Goal: Task Accomplishment & Management: Use online tool/utility

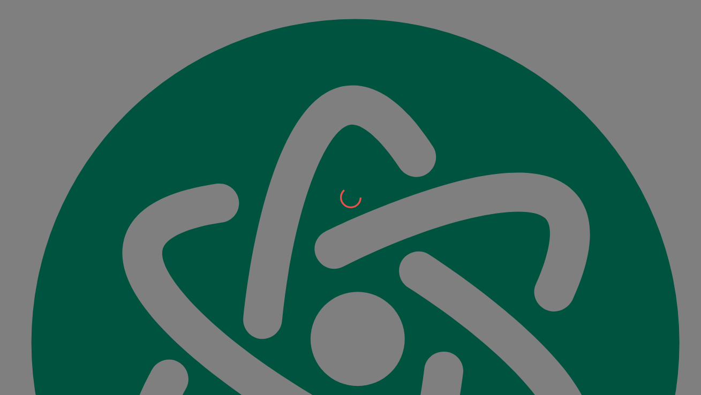
scroll to position [12562, 0]
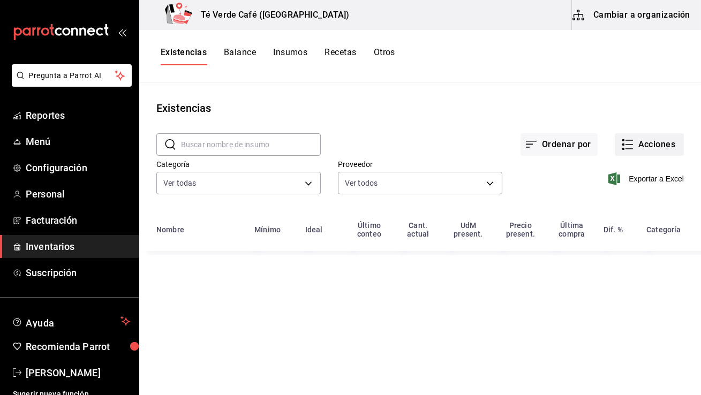
click at [642, 145] on button "Acciones" at bounding box center [649, 144] width 69 height 22
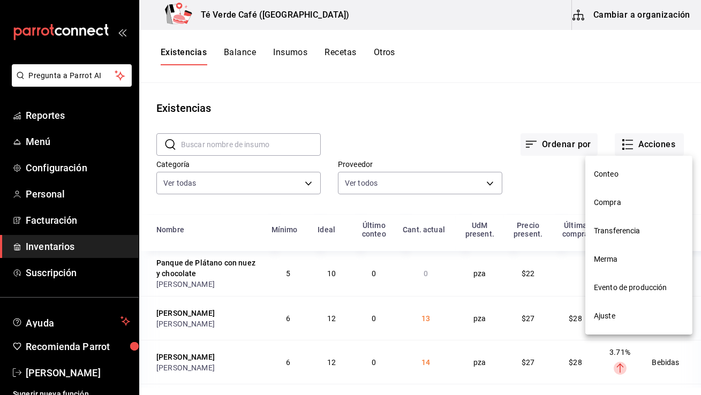
click at [607, 205] on span "Compra" at bounding box center [639, 202] width 90 height 11
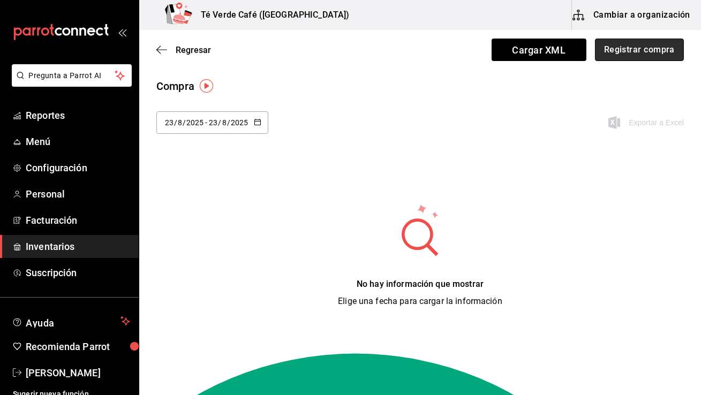
click at [678, 54] on button "Registrar compra" at bounding box center [639, 50] width 89 height 22
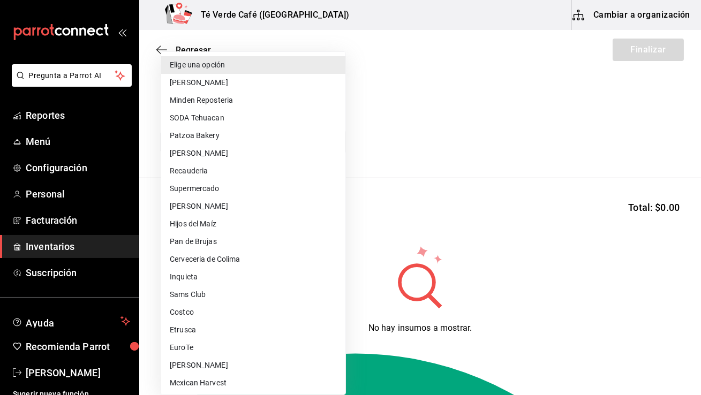
click at [319, 138] on body "Pregunta a Parrot AI Reportes Menú Configuración Personal Facturación Inventari…" at bounding box center [350, 167] width 701 height 335
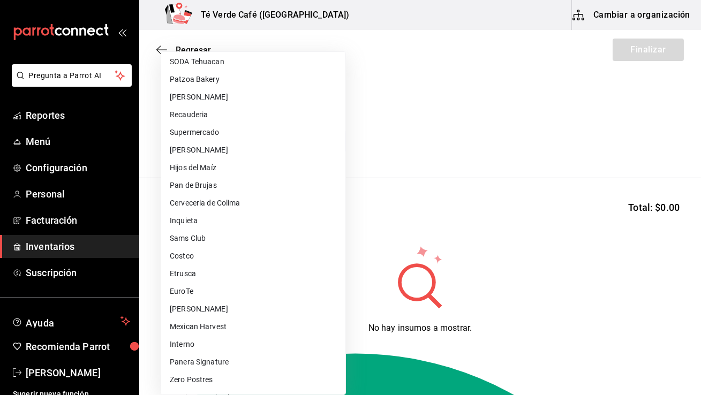
scroll to position [89, 0]
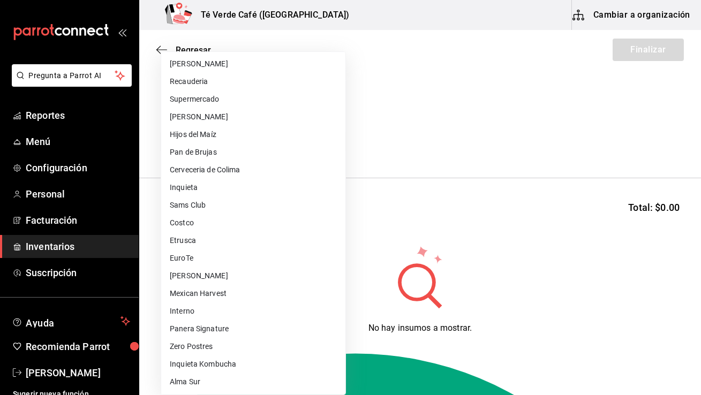
click at [193, 378] on li "Alma Sur" at bounding box center [253, 382] width 184 height 18
type input "76cd6315-5b51-4755-9d18-f38cbda68709"
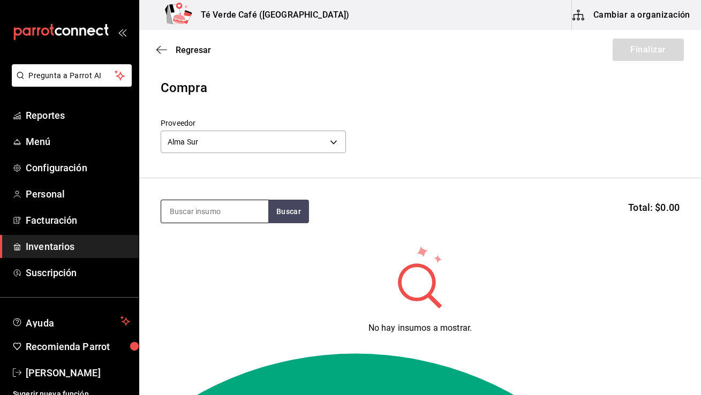
click at [201, 219] on input at bounding box center [214, 211] width 107 height 22
type input "cheesecake"
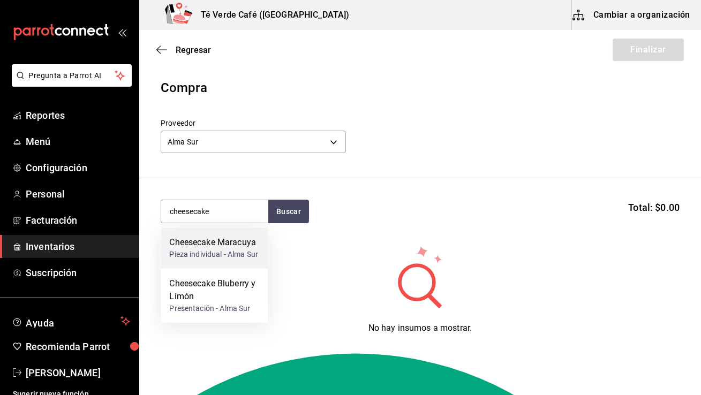
click at [206, 250] on div "Pieza individual - Alma Sur" at bounding box center [213, 254] width 89 height 11
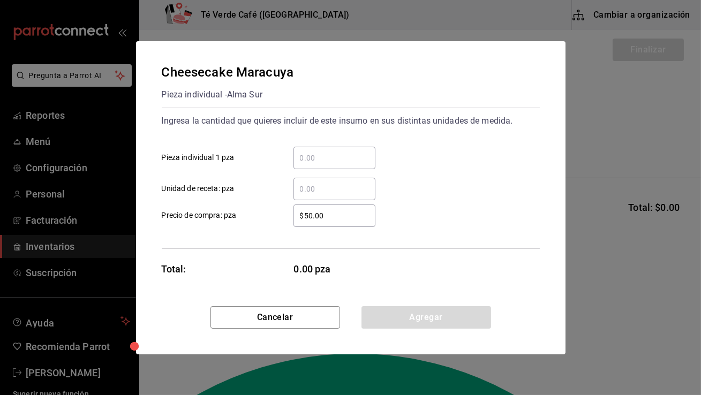
drag, startPoint x: 326, startPoint y: 220, endPoint x: 310, endPoint y: 219, distance: 16.1
click at [310, 219] on input "$50.00" at bounding box center [335, 215] width 82 height 13
type input "$51.81"
click at [305, 164] on div "​" at bounding box center [335, 158] width 82 height 22
click at [305, 164] on input "​ Pieza individual 1 pza" at bounding box center [335, 158] width 82 height 13
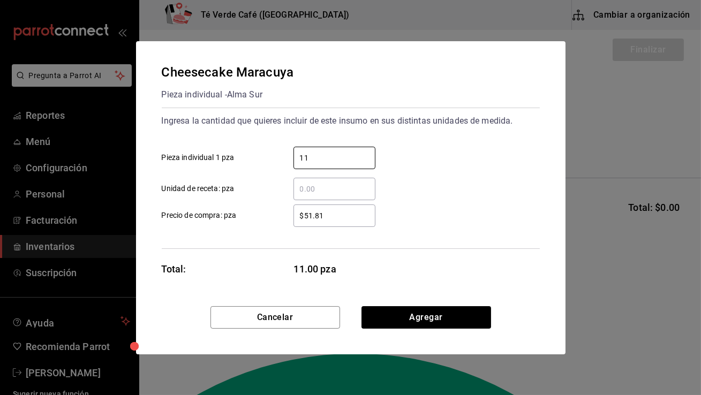
type input "11"
click at [458, 199] on div "$51.81 ​ Precio de compra: pza" at bounding box center [346, 211] width 387 height 31
click at [416, 319] on button "Agregar" at bounding box center [427, 317] width 130 height 22
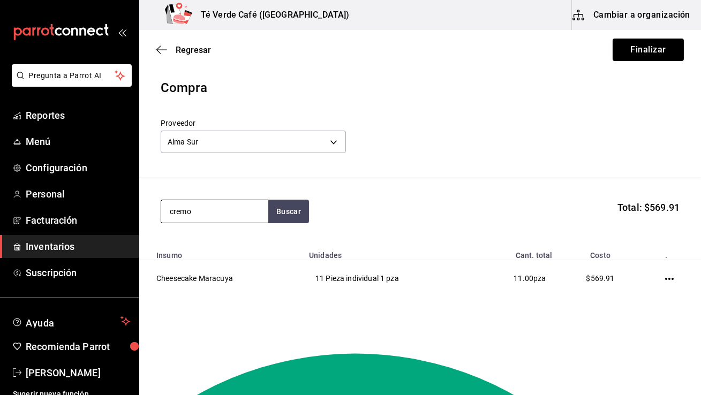
type input "cremo"
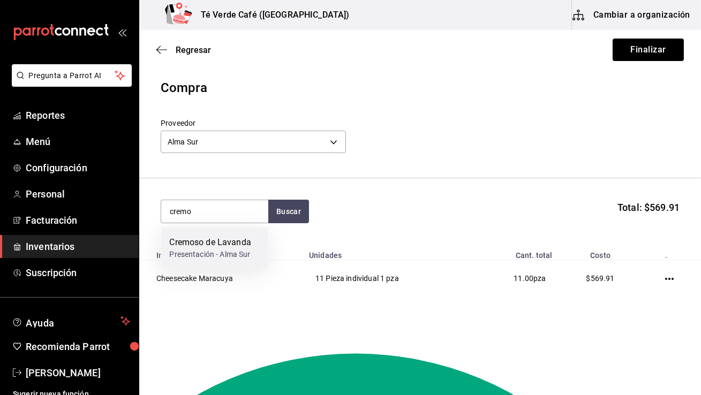
click at [236, 250] on div "Presentación - Alma Sur" at bounding box center [209, 254] width 81 height 11
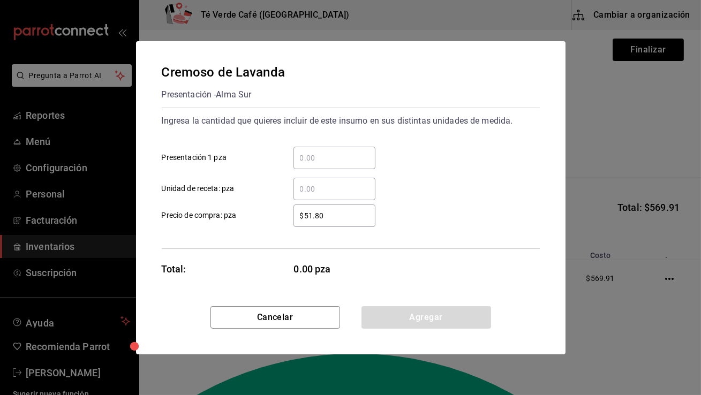
click at [309, 155] on input "​ Presentación 1 pza" at bounding box center [335, 158] width 82 height 13
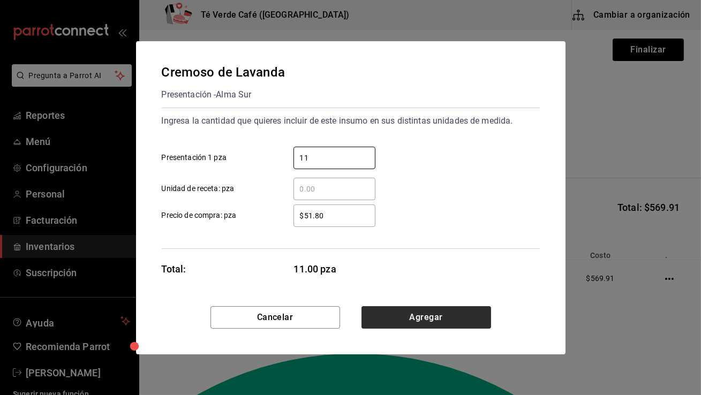
type input "11"
click at [406, 317] on button "Agregar" at bounding box center [427, 317] width 130 height 22
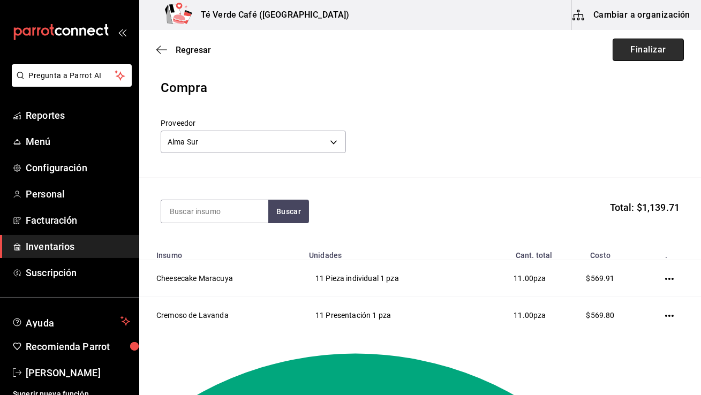
click at [653, 53] on button "Finalizar" at bounding box center [648, 50] width 71 height 22
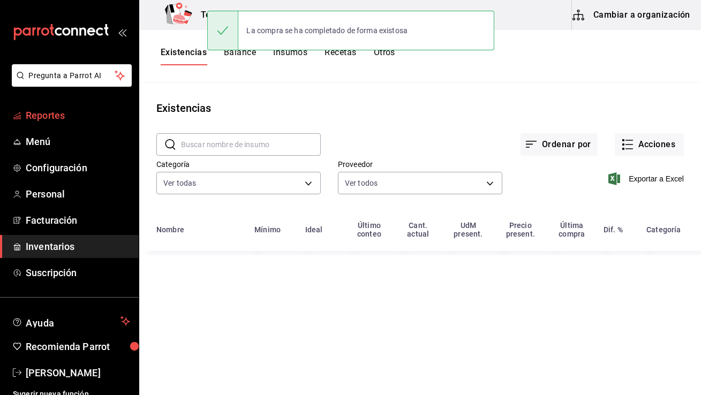
click at [51, 116] on span "Reportes" at bounding box center [78, 115] width 104 height 14
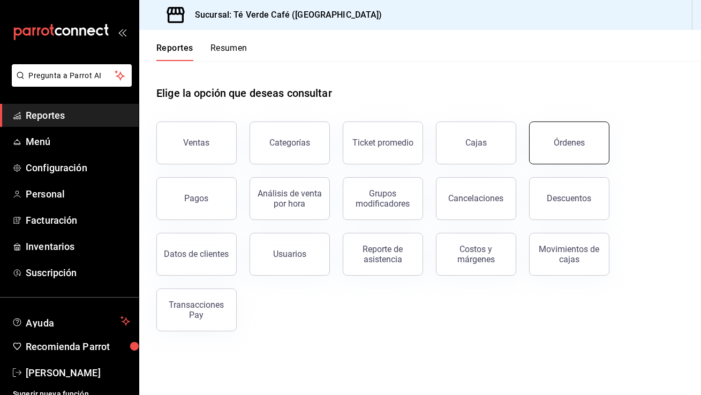
click at [557, 141] on div "Órdenes" at bounding box center [569, 143] width 31 height 10
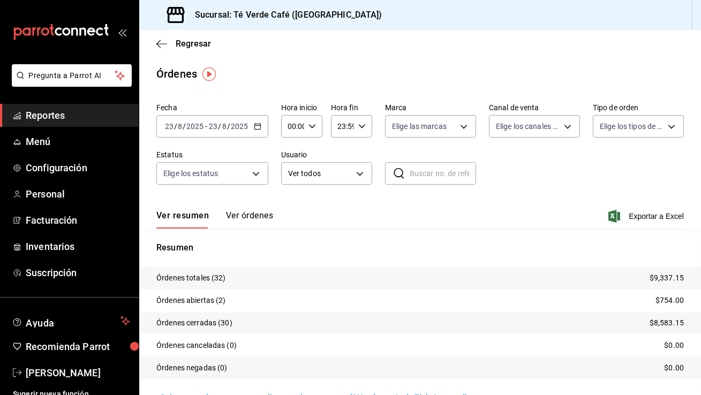
click at [258, 213] on button "Ver órdenes" at bounding box center [249, 220] width 47 height 18
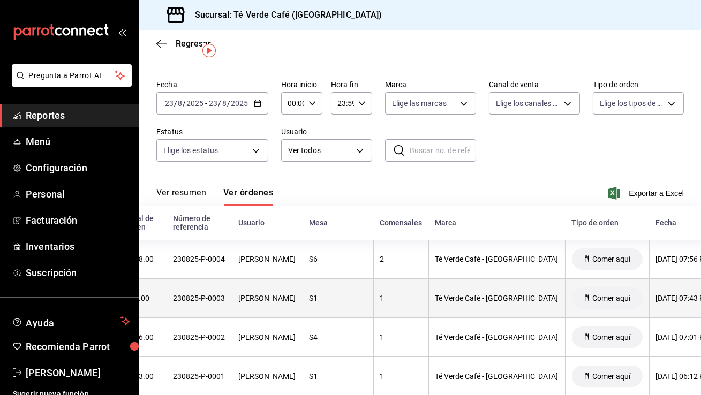
scroll to position [0, 39]
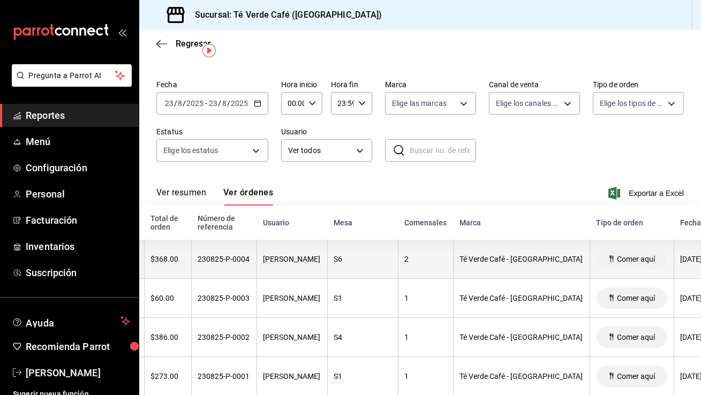
click at [290, 262] on div "[PERSON_NAME]" at bounding box center [292, 259] width 57 height 9
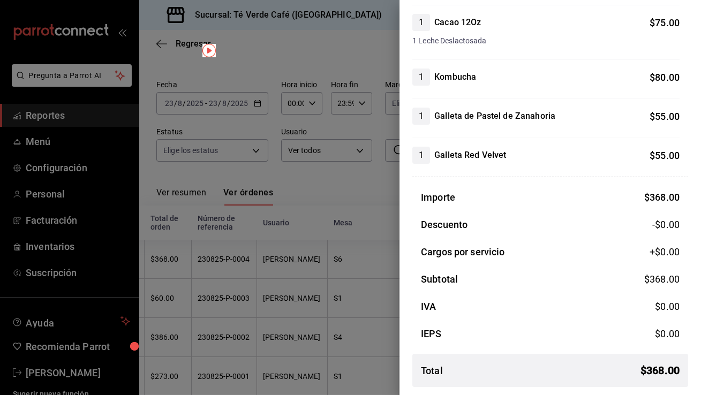
scroll to position [0, 0]
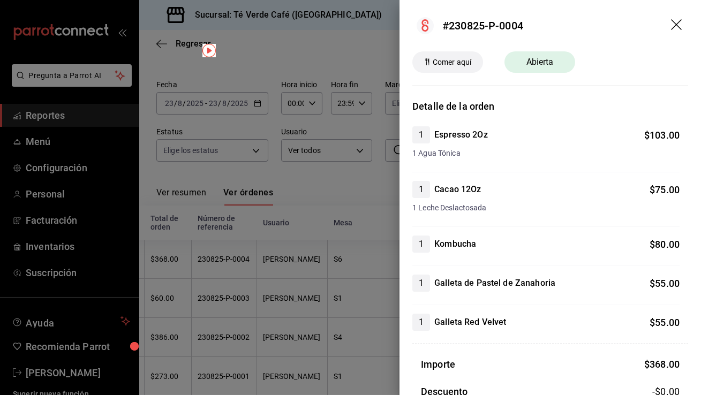
click at [679, 24] on icon "drag" at bounding box center [677, 25] width 13 height 13
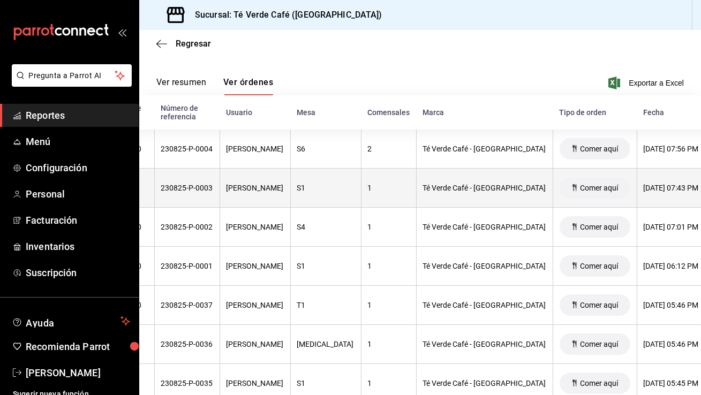
scroll to position [0, 59]
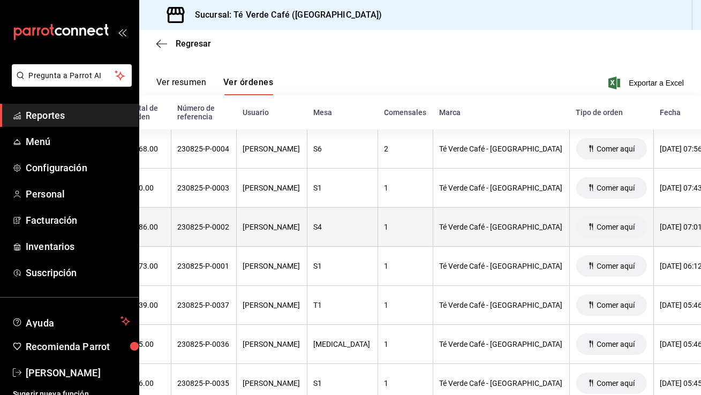
click at [277, 227] on div "[PERSON_NAME]" at bounding box center [271, 227] width 57 height 9
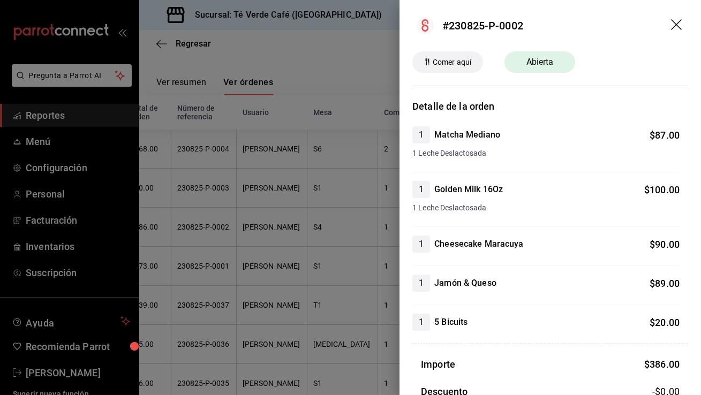
click at [674, 28] on icon "drag" at bounding box center [677, 25] width 13 height 13
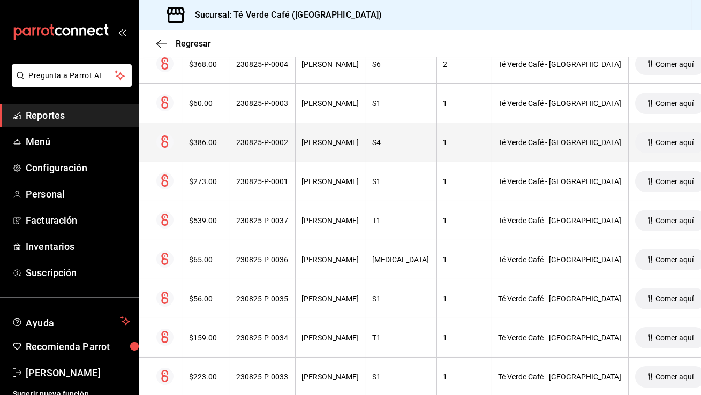
scroll to position [0, 0]
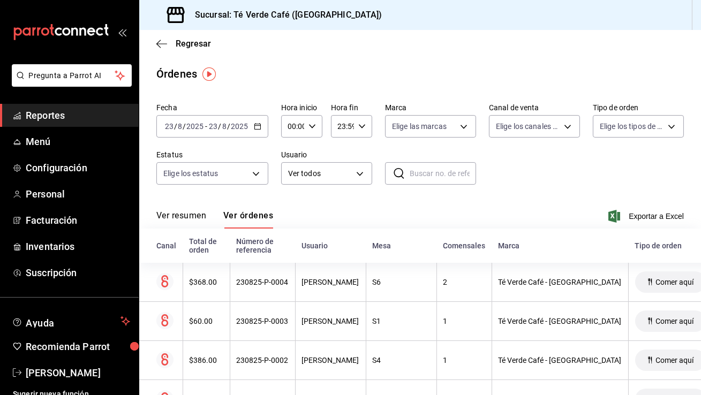
click at [192, 217] on button "Ver resumen" at bounding box center [181, 220] width 50 height 18
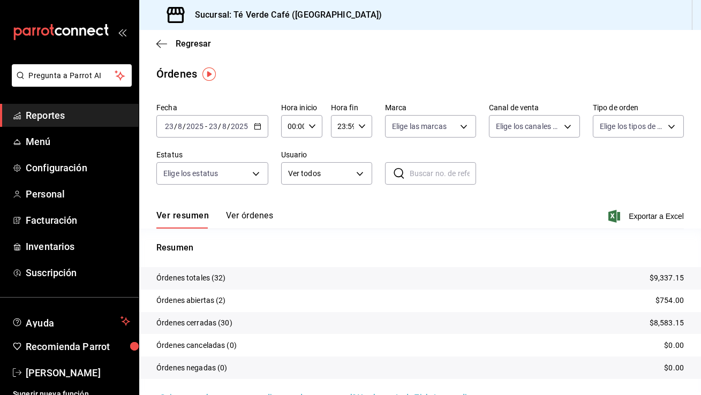
scroll to position [25, 0]
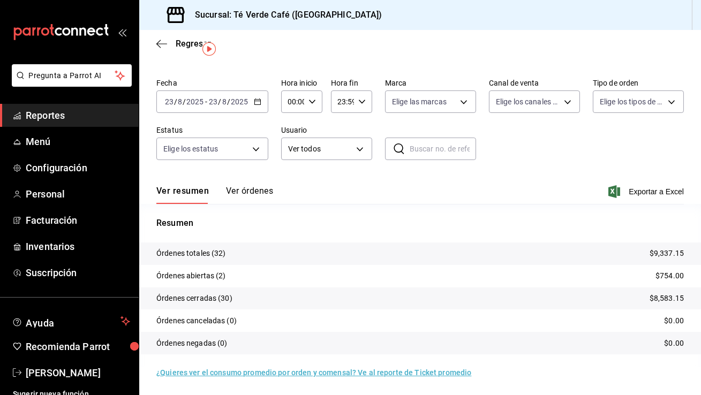
click at [260, 194] on button "Ver órdenes" at bounding box center [249, 195] width 47 height 18
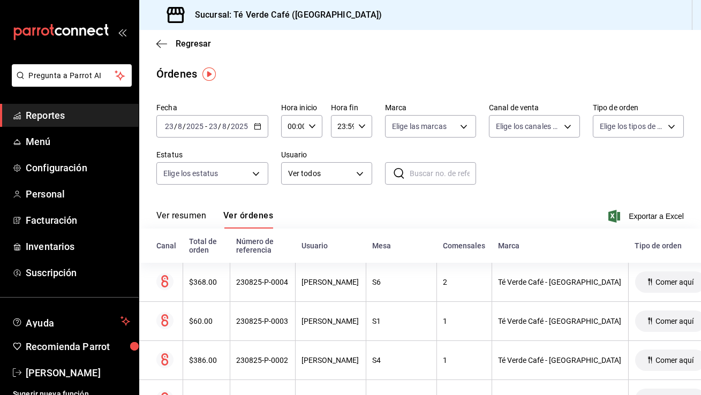
click at [186, 216] on button "Ver resumen" at bounding box center [181, 220] width 50 height 18
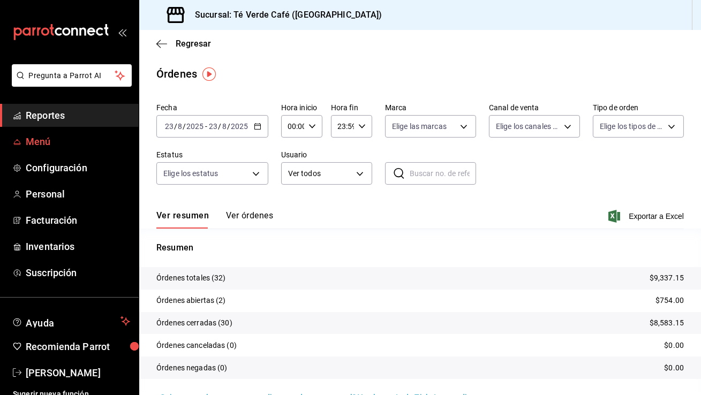
click at [42, 140] on span "Menú" at bounding box center [78, 141] width 104 height 14
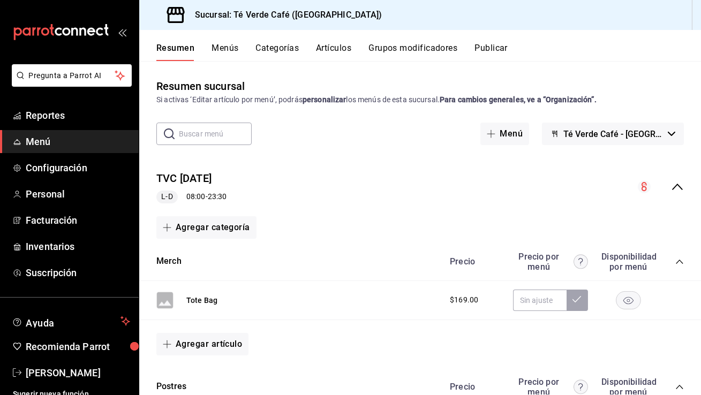
drag, startPoint x: 443, startPoint y: 100, endPoint x: 600, endPoint y: 103, distance: 157.0
type textarea "Para cambios generales, ve a “Organización”."
click at [600, 103] on div "Si activas ‘Editar artículo por menú’, podrás personalizar los menús de esta su…" at bounding box center [420, 99] width 528 height 11
click at [617, 81] on div "Resumen sucursal Si activas ‘Editar artículo por menú’, podrás personalizar los…" at bounding box center [420, 91] width 562 height 27
drag, startPoint x: 349, startPoint y: 99, endPoint x: 304, endPoint y: 99, distance: 44.5
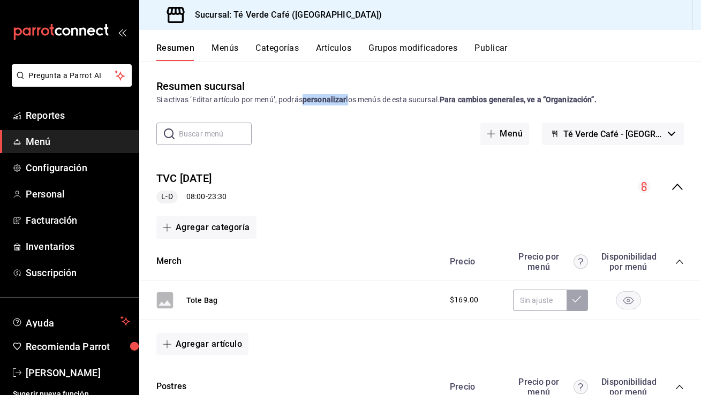
click at [304, 99] on div "Si activas ‘Editar artículo por menú’, podrás personalizar los menús de esta su…" at bounding box center [420, 99] width 528 height 11
click at [350, 73] on div "Resumen sucursal Si activas ‘Editar artículo por menú’, podrás personalizar los…" at bounding box center [420, 228] width 562 height 334
click at [49, 116] on span "Reportes" at bounding box center [78, 115] width 104 height 14
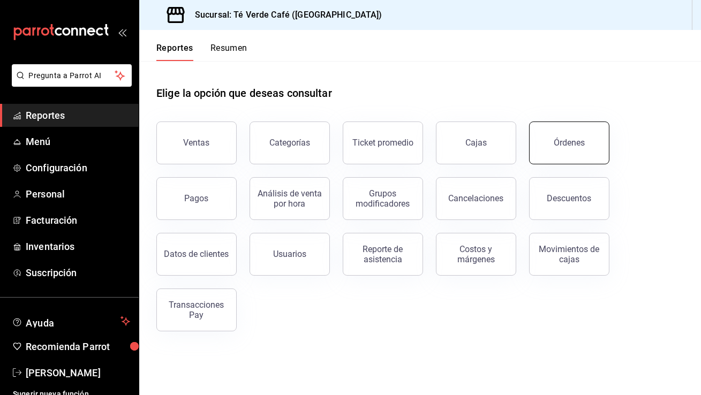
click at [546, 148] on button "Órdenes" at bounding box center [569, 143] width 80 height 43
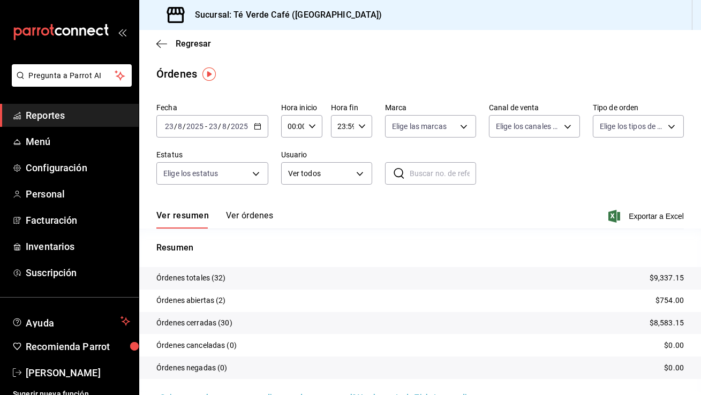
click at [259, 215] on button "Ver órdenes" at bounding box center [249, 220] width 47 height 18
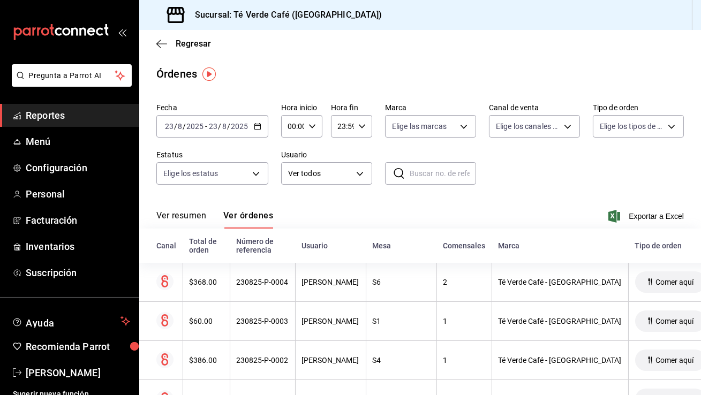
click at [255, 129] on \(Stroke\) "button" at bounding box center [257, 127] width 6 height 6
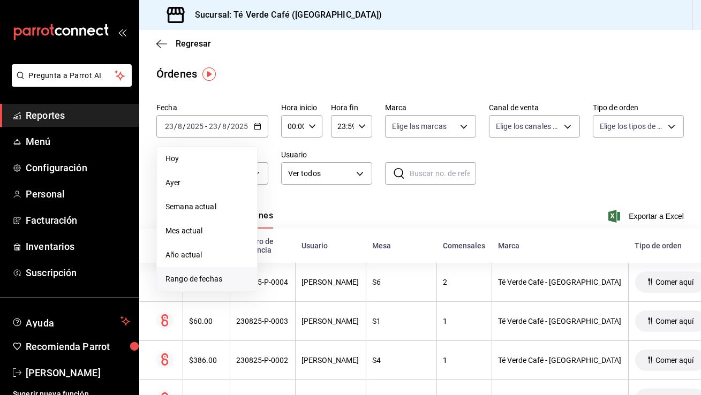
click at [189, 280] on span "Rango de fechas" at bounding box center [207, 279] width 83 height 11
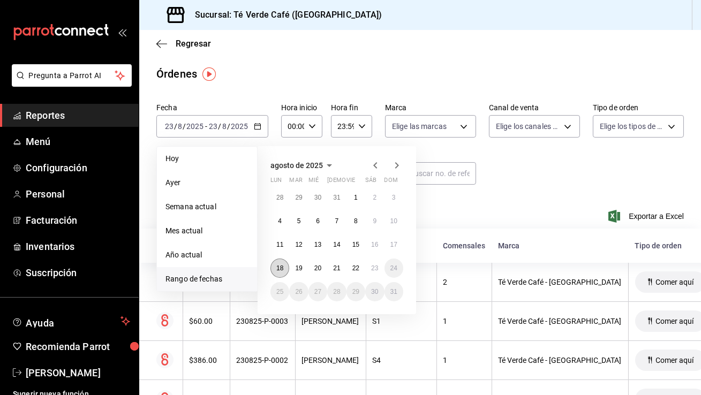
click at [285, 266] on button "18" at bounding box center [279, 268] width 19 height 19
click at [376, 274] on button "23" at bounding box center [374, 268] width 19 height 19
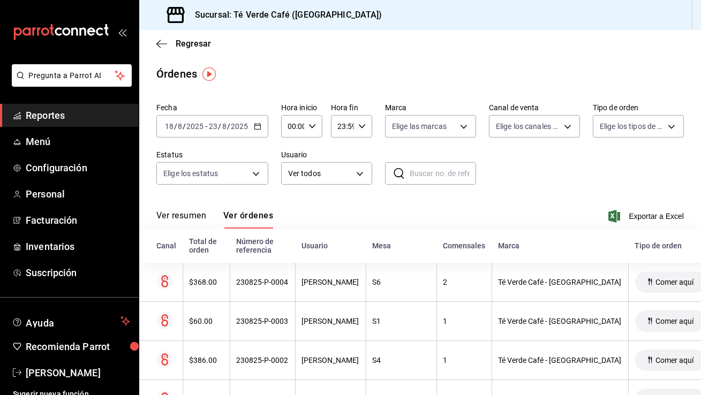
click at [259, 127] on icon "button" at bounding box center [257, 126] width 7 height 7
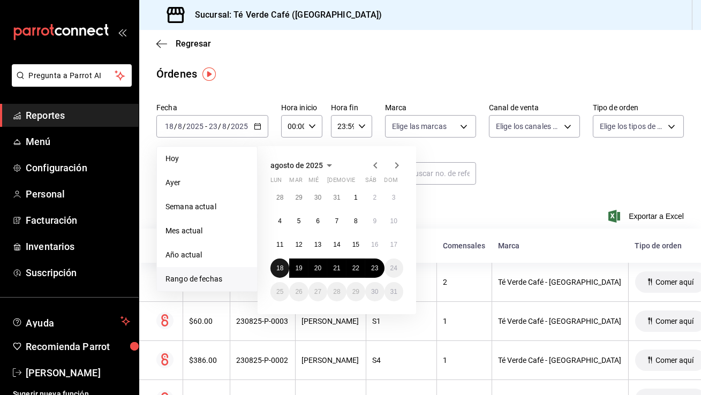
click at [278, 266] on abbr "18" at bounding box center [279, 268] width 7 height 7
click at [358, 275] on button "22" at bounding box center [356, 268] width 19 height 19
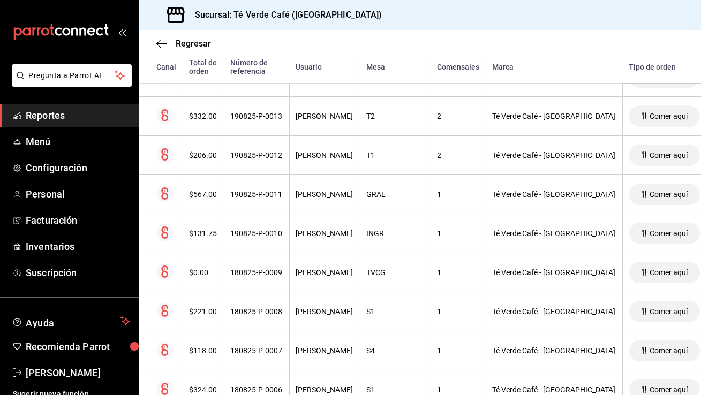
scroll to position [2778, 0]
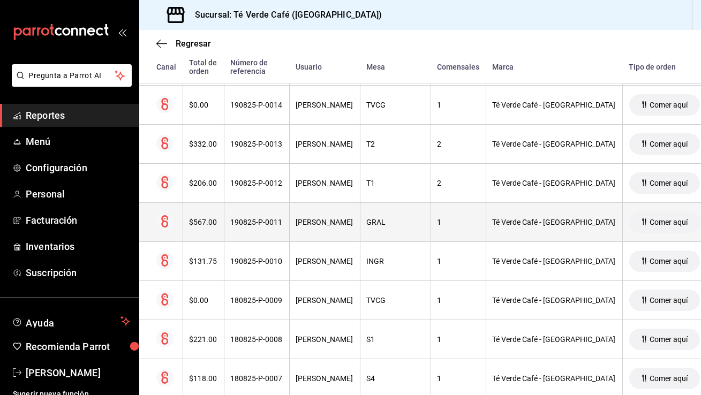
click at [270, 218] on div "190825-P-0011" at bounding box center [257, 222] width 52 height 9
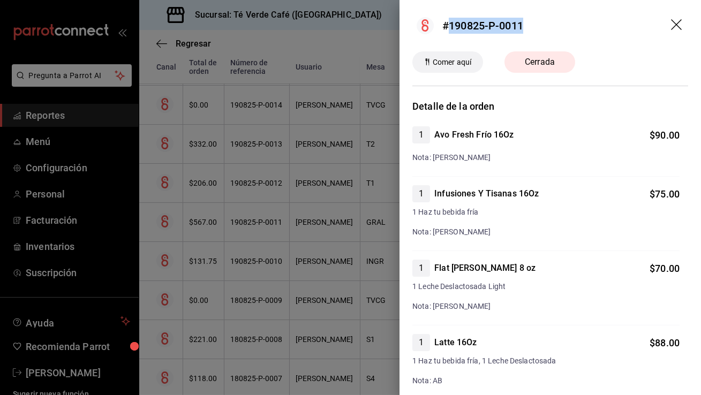
drag, startPoint x: 528, startPoint y: 32, endPoint x: 452, endPoint y: 30, distance: 76.1
click at [452, 30] on header "#190825-P-0011" at bounding box center [551, 25] width 302 height 51
copy div "190825-P-0011"
click at [678, 28] on icon "drag" at bounding box center [677, 25] width 13 height 13
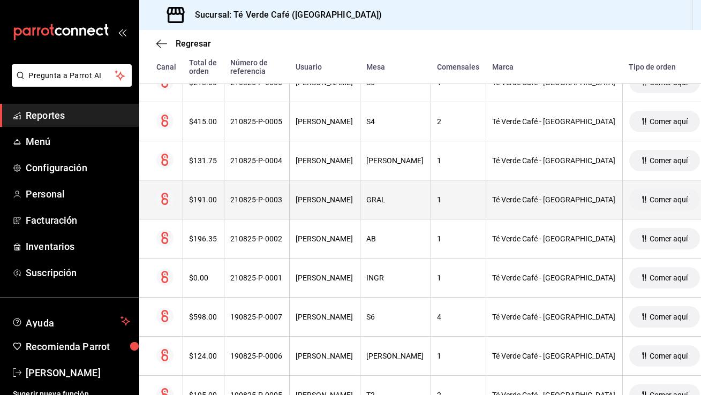
scroll to position [2054, 0]
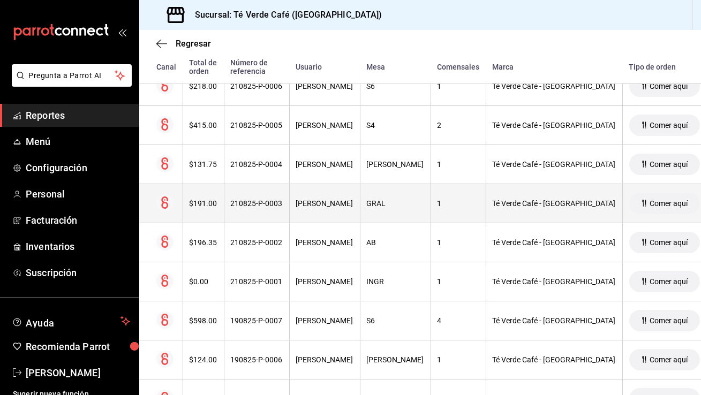
click at [328, 199] on div "[PERSON_NAME]" at bounding box center [324, 203] width 57 height 9
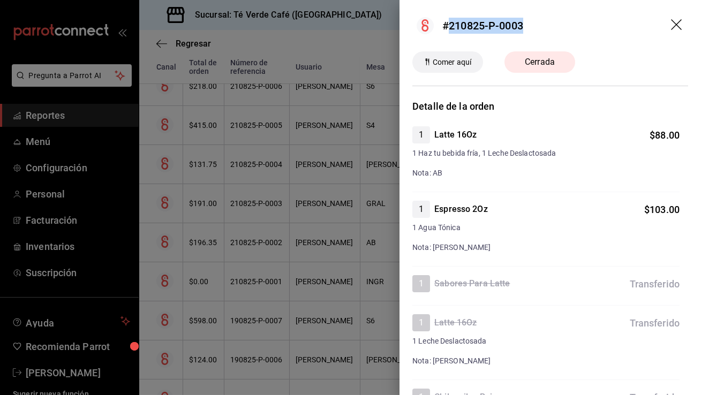
drag, startPoint x: 528, startPoint y: 28, endPoint x: 450, endPoint y: 24, distance: 77.2
click at [450, 24] on header "#210825-P-0003" at bounding box center [551, 25] width 302 height 51
copy div "210825-P-0003"
click at [675, 22] on icon "drag" at bounding box center [677, 25] width 13 height 13
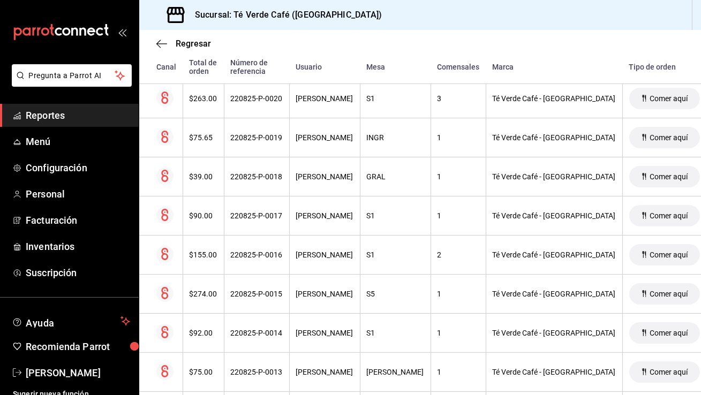
scroll to position [710, 0]
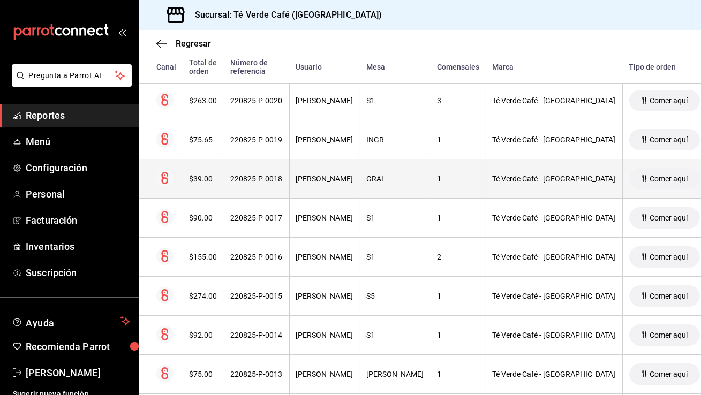
click at [347, 190] on th "[PERSON_NAME]" at bounding box center [324, 179] width 71 height 39
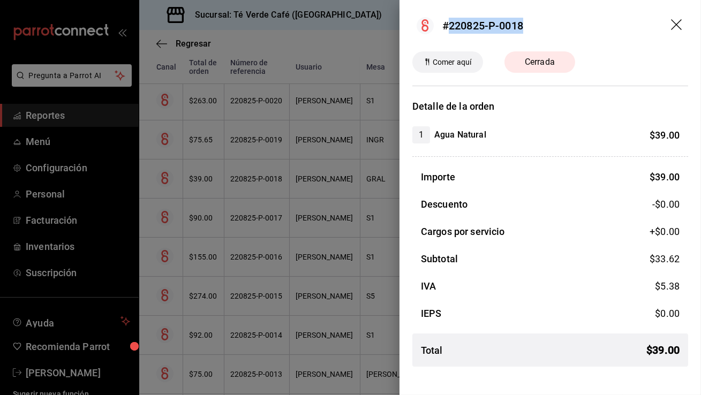
drag, startPoint x: 531, startPoint y: 26, endPoint x: 450, endPoint y: 26, distance: 80.3
click at [450, 26] on header "#220825-P-0018" at bounding box center [551, 25] width 302 height 51
copy div "220825-P-0018"
click at [676, 27] on icon "drag" at bounding box center [677, 25] width 13 height 13
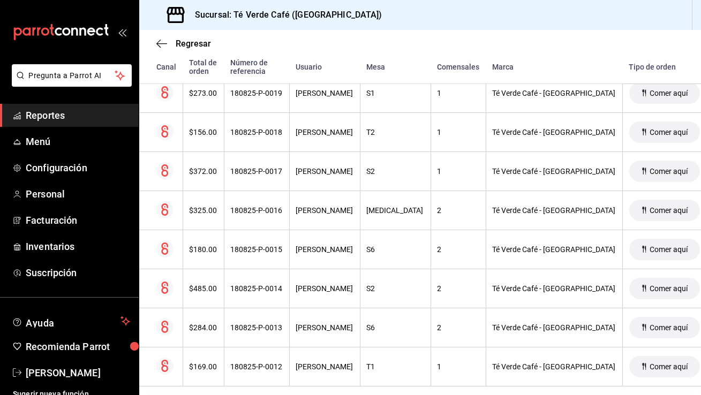
scroll to position [3424, 0]
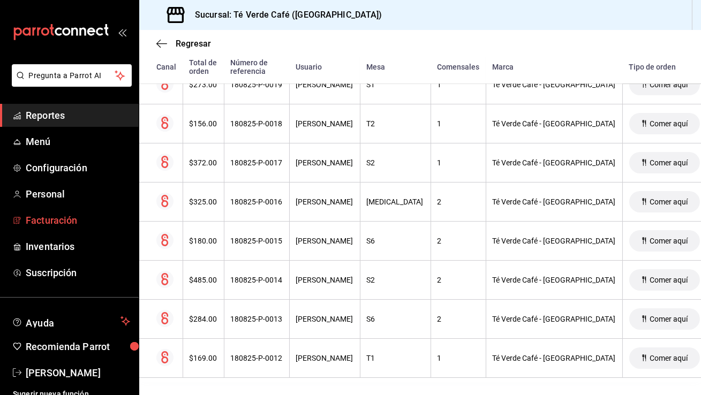
click at [65, 219] on span "Facturación" at bounding box center [78, 220] width 104 height 14
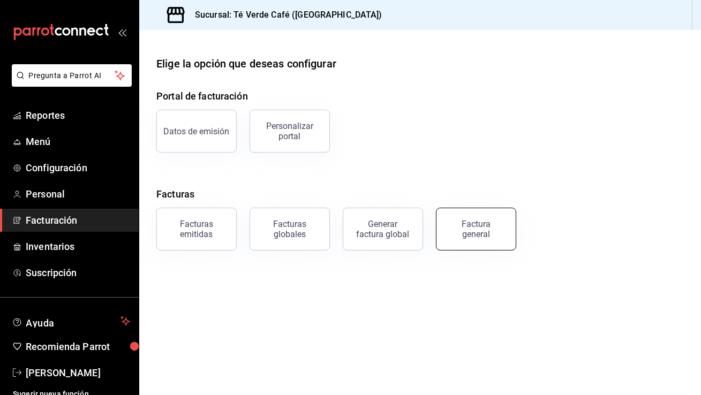
click at [470, 239] on button "Factura general" at bounding box center [476, 229] width 80 height 43
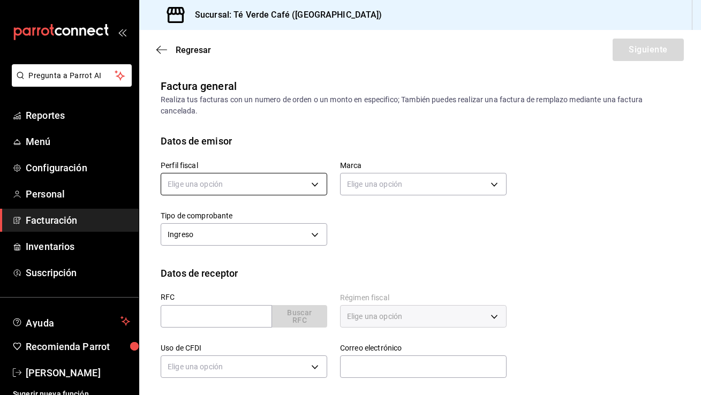
click at [267, 182] on body "Pregunta a Parrot AI Reportes Menú Configuración Personal Facturación Inventari…" at bounding box center [350, 197] width 701 height 395
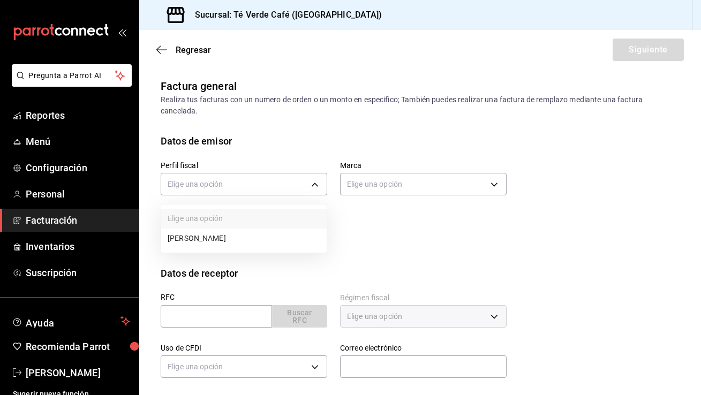
click at [253, 239] on li "[PERSON_NAME]" at bounding box center [244, 239] width 166 height 20
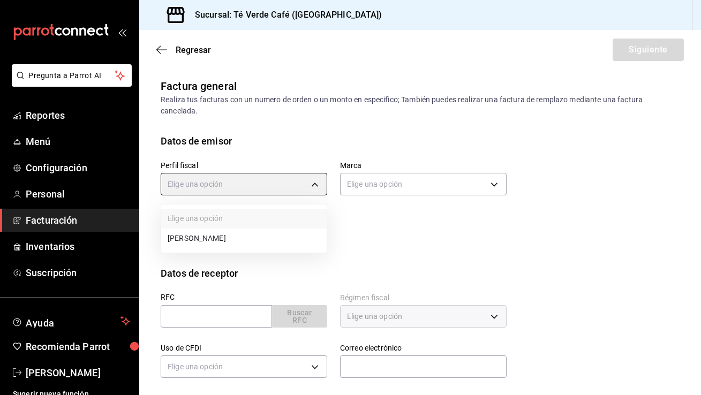
type input "1091146a-a15b-45e5-829e-a44487394be6"
type input "758a6f1e-0dac-4099-973a-2f8b6b85c5fc"
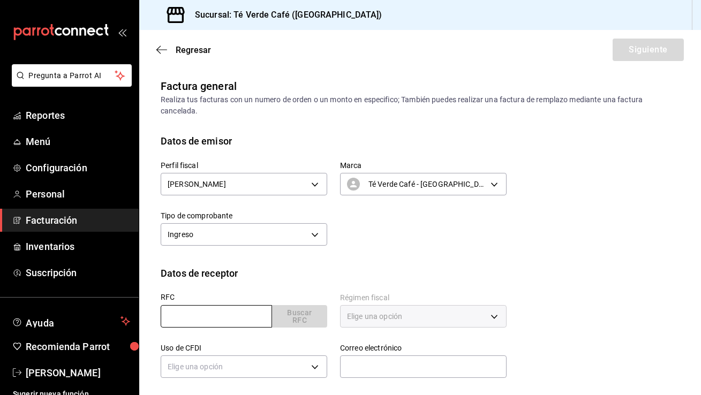
click at [235, 312] on input "text" at bounding box center [216, 316] width 111 height 22
type input "GAR2203113W0"
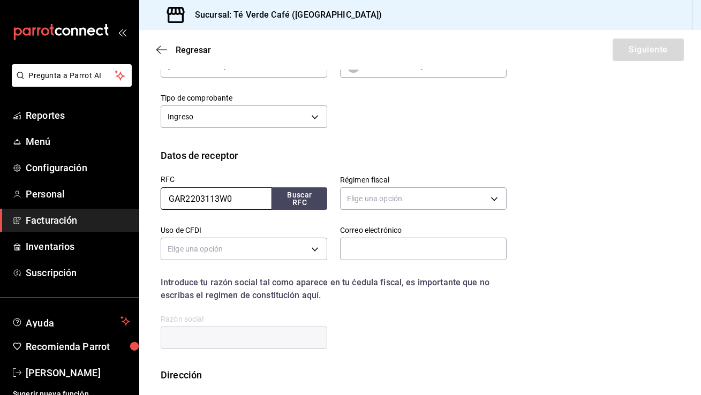
scroll to position [134, 0]
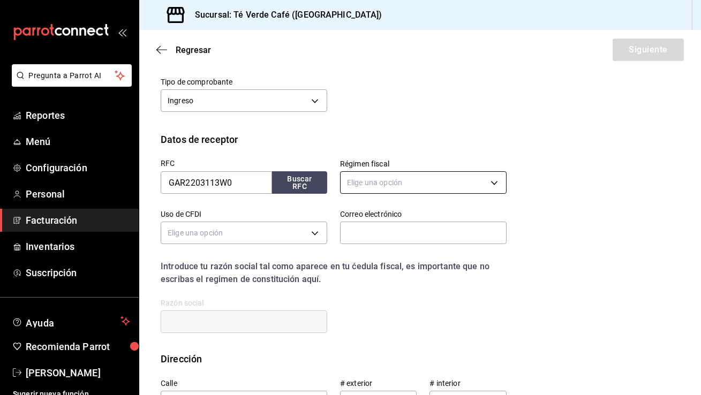
click at [492, 184] on body "Pregunta a Parrot AI Reportes Menú Configuración Personal Facturación Inventari…" at bounding box center [350, 197] width 701 height 395
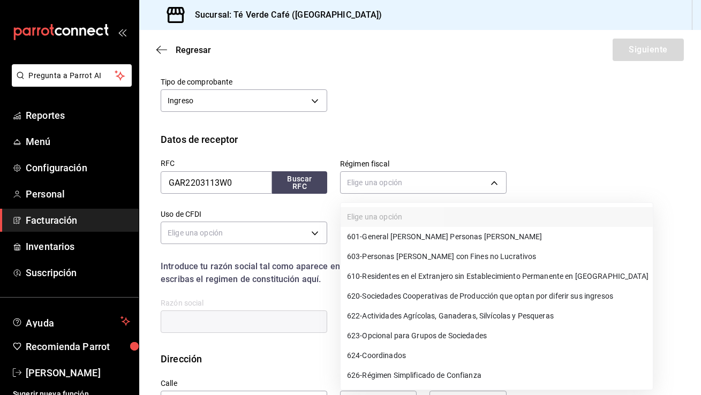
click at [405, 370] on span "626 - Régimen Simplificado de Confianza" at bounding box center [414, 375] width 134 height 11
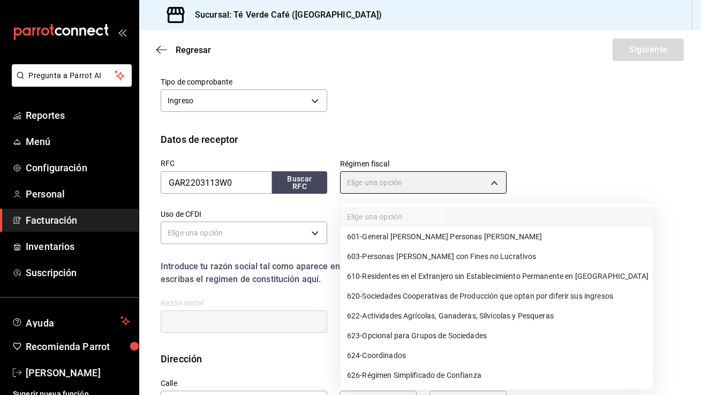
type input "626"
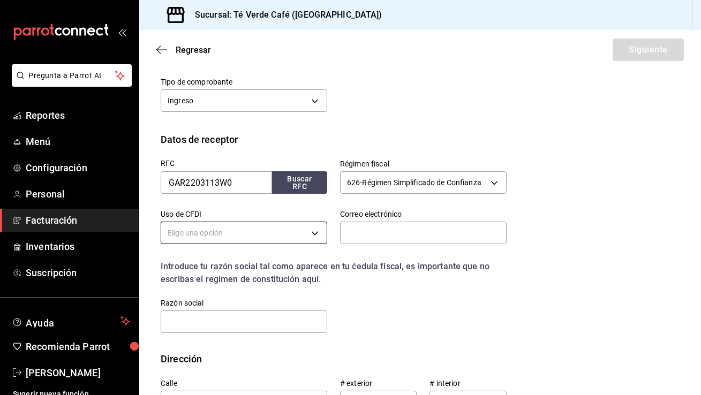
click at [245, 228] on body "Pregunta a Parrot AI Reportes Menú Configuración Personal Facturación Inventari…" at bounding box center [350, 197] width 701 height 395
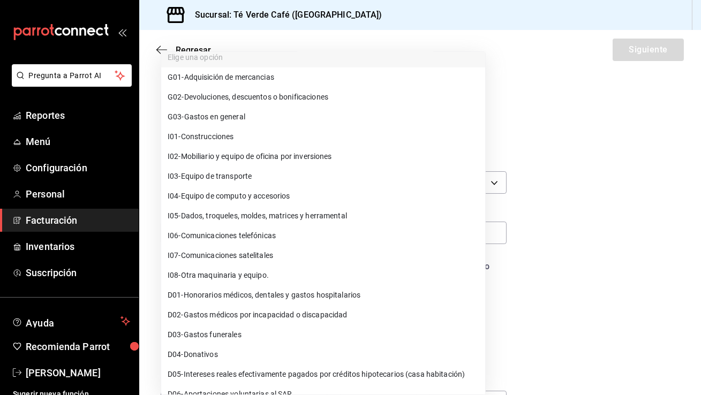
scroll to position [0, 0]
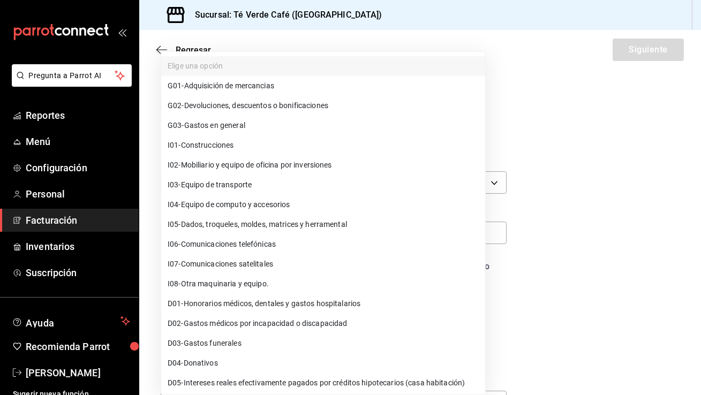
click at [235, 132] on li "G03 - Gastos en general" at bounding box center [323, 126] width 324 height 20
type input "G03"
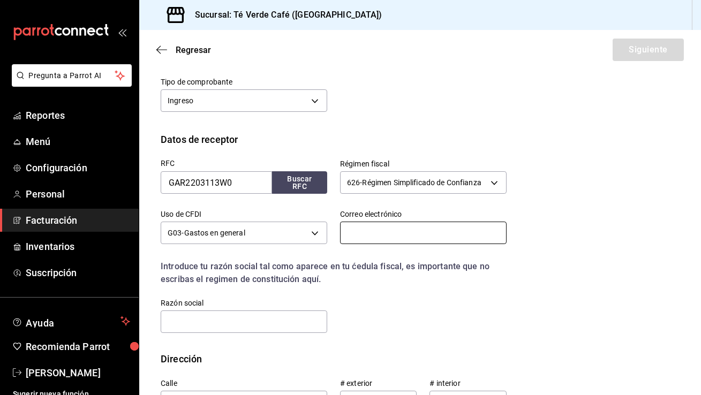
click at [396, 236] on input "text" at bounding box center [423, 233] width 167 height 22
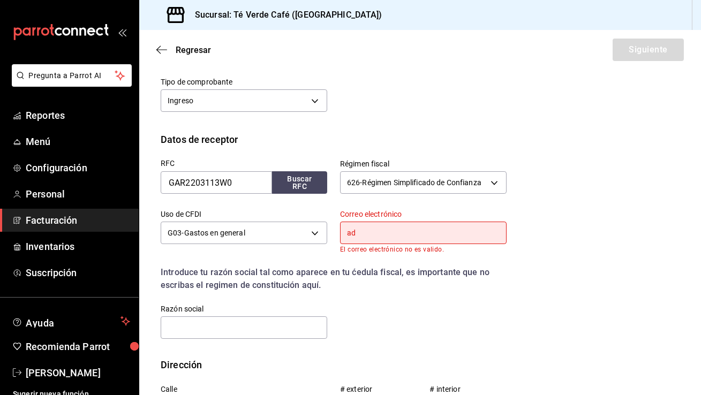
type input "[EMAIL_ADDRESS][DOMAIN_NAME]"
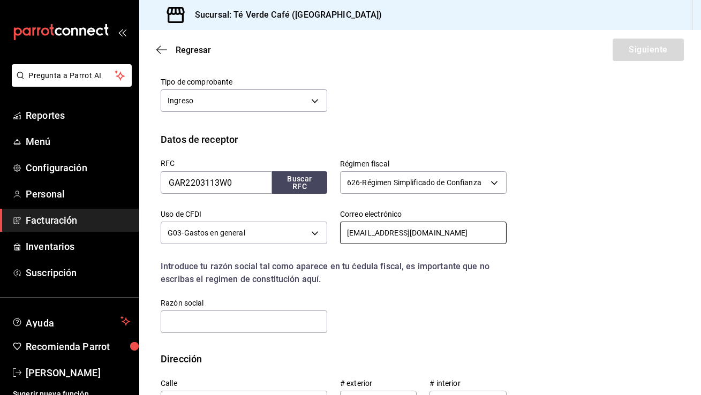
scroll to position [184, 0]
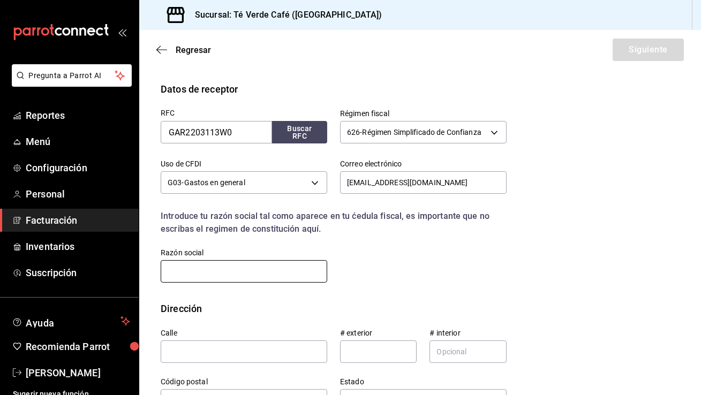
click at [276, 280] on input "text" at bounding box center [244, 271] width 167 height 22
type input "GDV ARQUITECTOS"
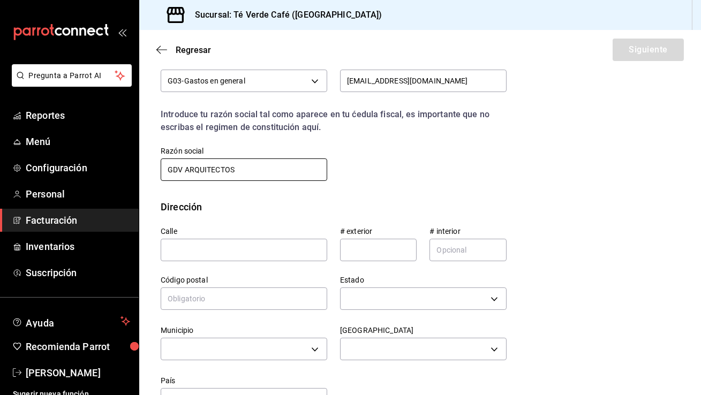
scroll to position [299, 0]
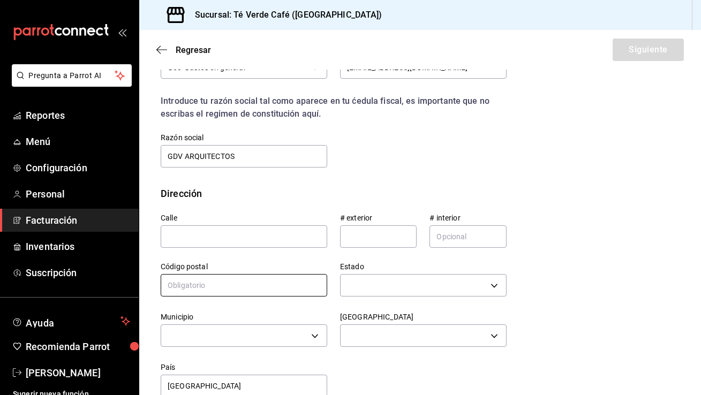
click at [234, 289] on input "text" at bounding box center [244, 285] width 167 height 22
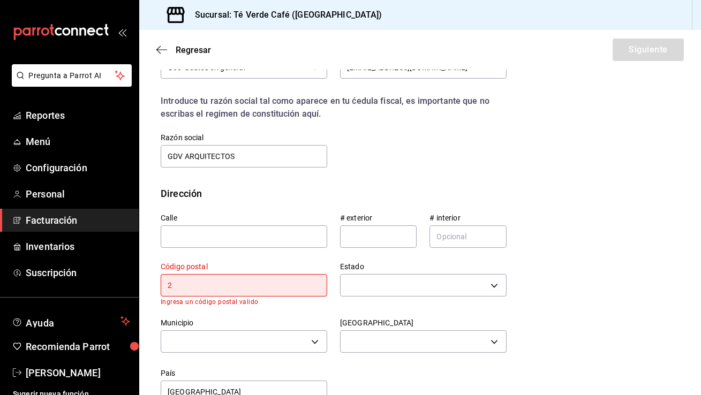
type input "28017"
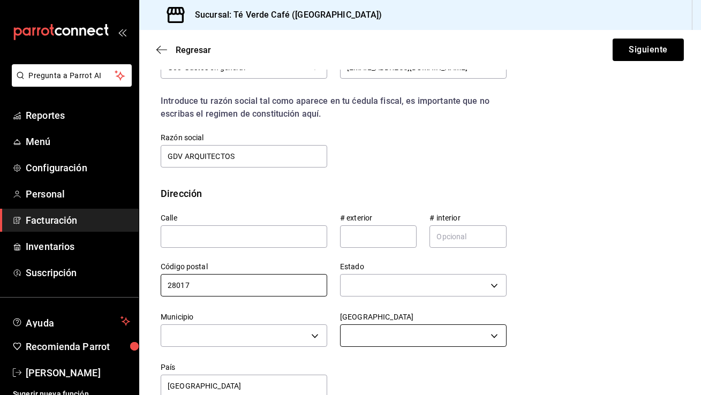
scroll to position [320, 0]
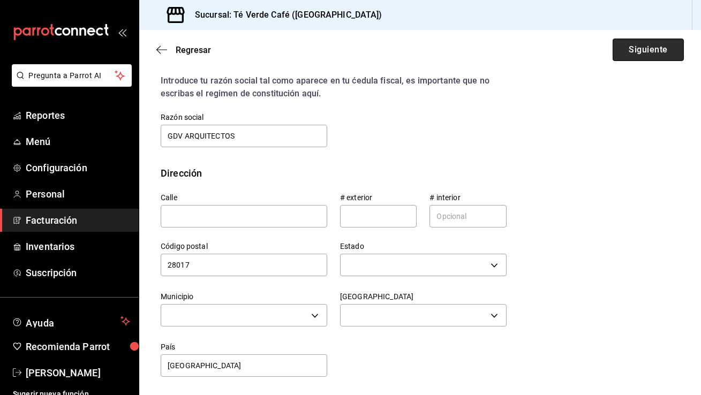
click at [649, 51] on button "Siguiente" at bounding box center [648, 50] width 71 height 22
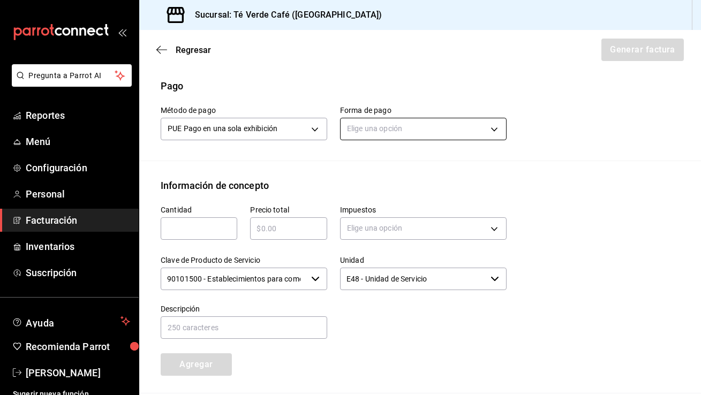
click at [382, 142] on body "Pregunta a Parrot AI Reportes Menú Configuración Personal Facturación Inventari…" at bounding box center [350, 197] width 701 height 395
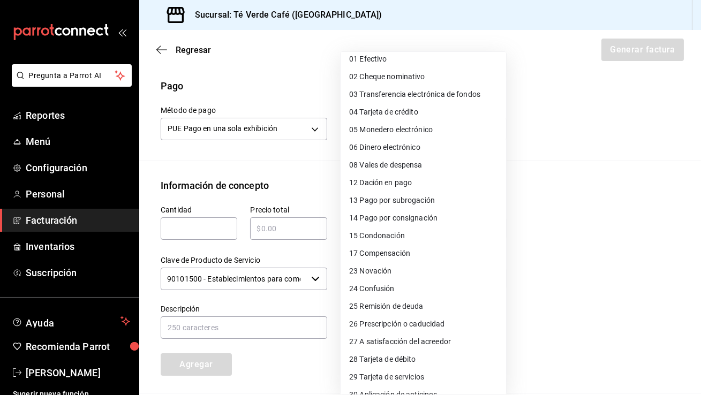
scroll to position [23, 0]
click at [412, 97] on span "03 Transferencia electrónica de fondos" at bounding box center [414, 94] width 131 height 11
type input "03"
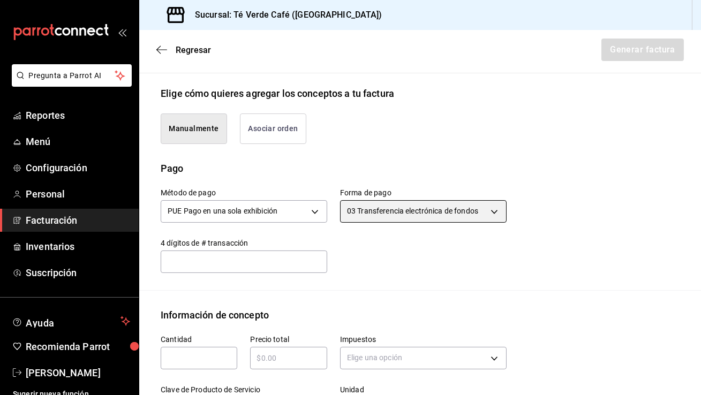
scroll to position [223, 0]
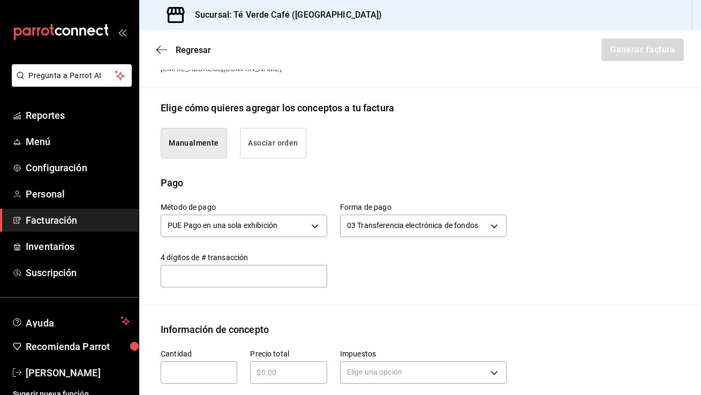
click at [274, 149] on button "Asociar orden" at bounding box center [273, 143] width 66 height 31
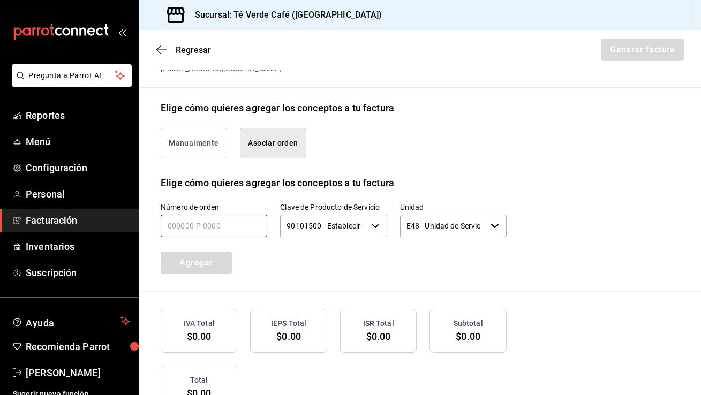
click at [225, 235] on input "text" at bounding box center [214, 226] width 107 height 22
click at [215, 233] on input "text" at bounding box center [214, 226] width 107 height 22
paste input "190825-P-0011"
type input "190825-P-0011"
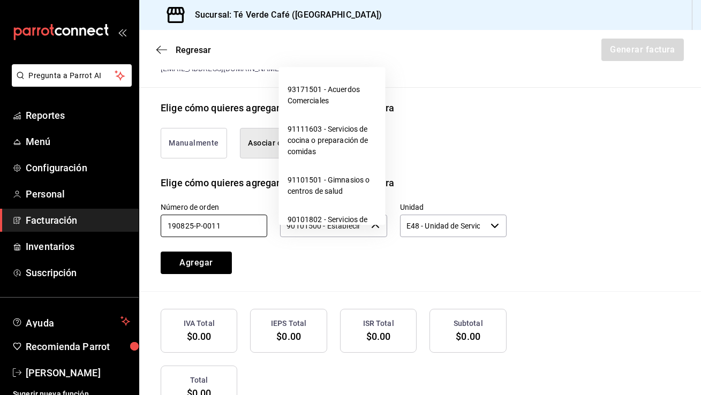
click at [372, 230] on icon "button" at bounding box center [375, 226] width 9 height 9
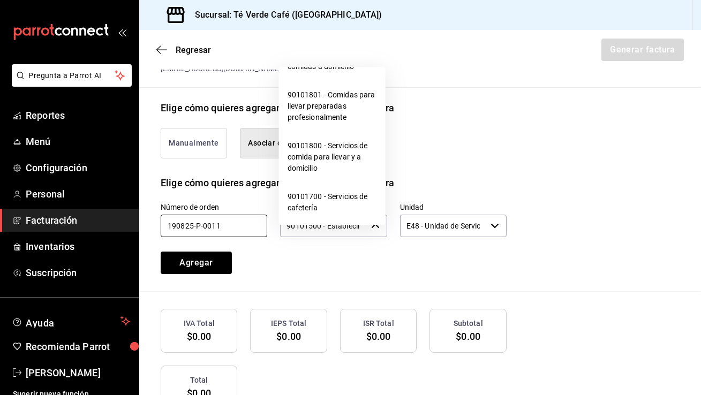
scroll to position [211, 0]
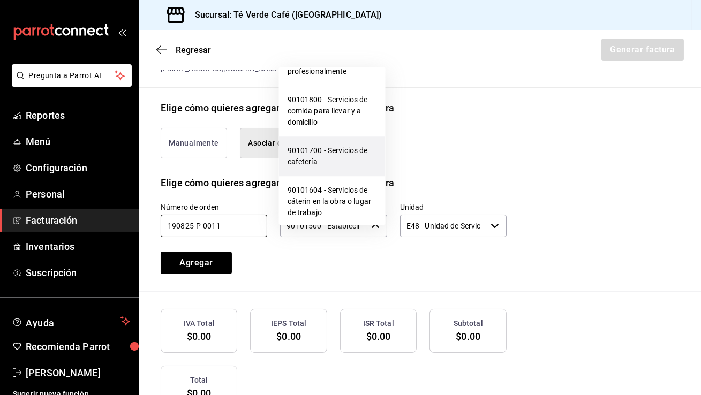
click at [341, 165] on li "90101700 - Servicios de cafetería" at bounding box center [332, 157] width 107 height 40
type input "90101700 - Servicios de cafetería"
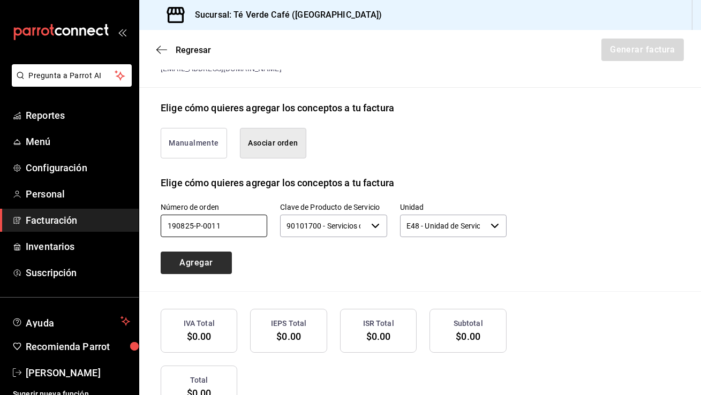
type input "190825-P-0011"
click at [205, 274] on button "Agregar" at bounding box center [196, 263] width 71 height 22
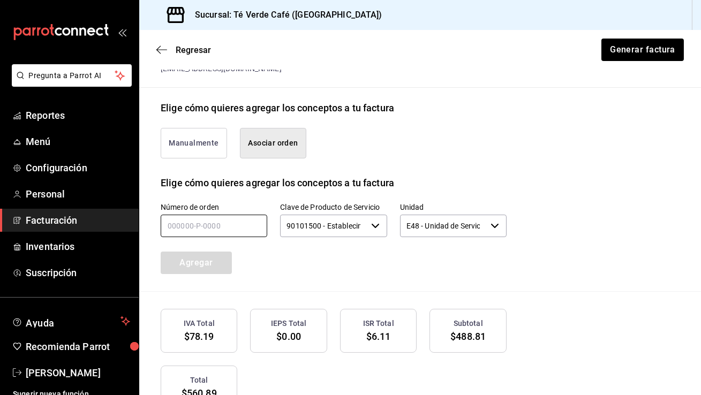
click at [231, 236] on input "text" at bounding box center [214, 226] width 107 height 22
paste input "210825-P-0003"
type input "210825-P-0003"
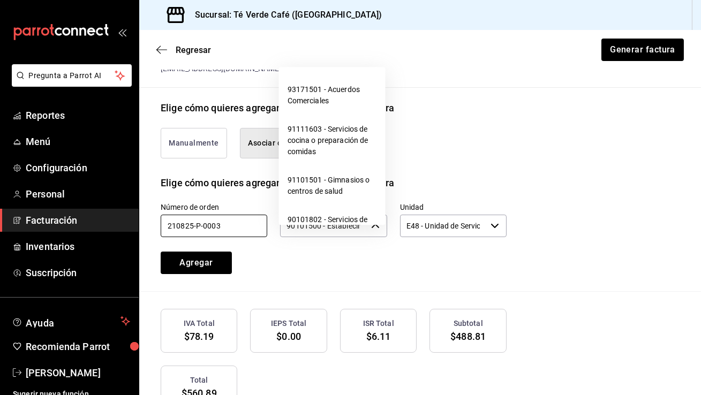
click at [378, 230] on icon "button" at bounding box center [375, 226] width 9 height 9
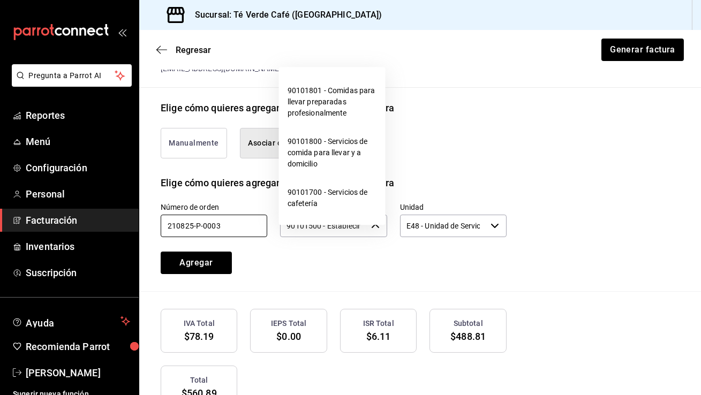
scroll to position [203, 0]
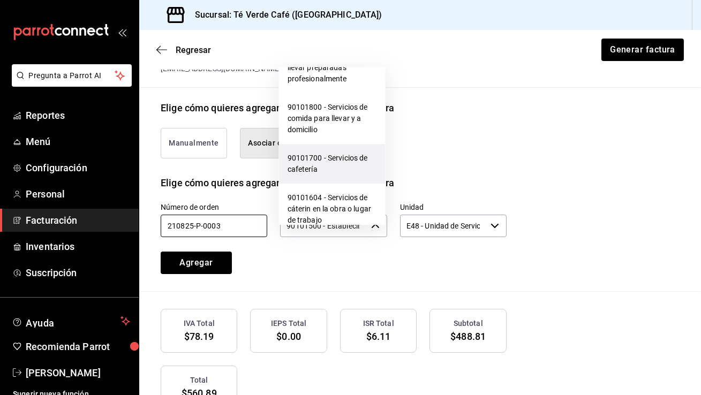
click at [332, 162] on li "90101700 - Servicios de cafetería" at bounding box center [332, 164] width 107 height 40
type input "90101700 - Servicios de cafetería"
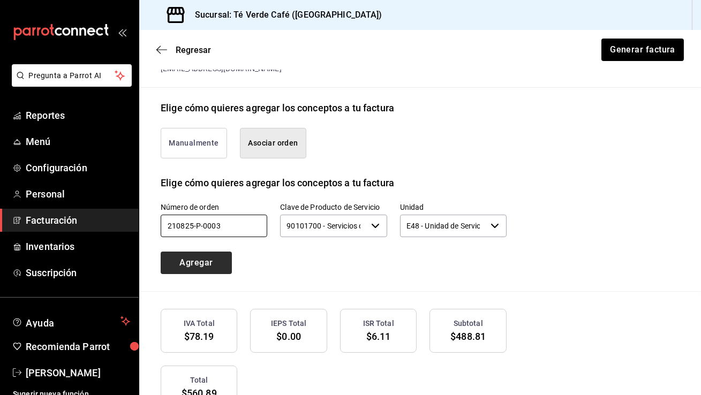
type input "210825-P-0003"
click at [207, 274] on button "Agregar" at bounding box center [196, 263] width 71 height 22
click at [234, 232] on input "text" at bounding box center [214, 226] width 107 height 22
paste input "220825-P-0018"
type input "220825-P-0018"
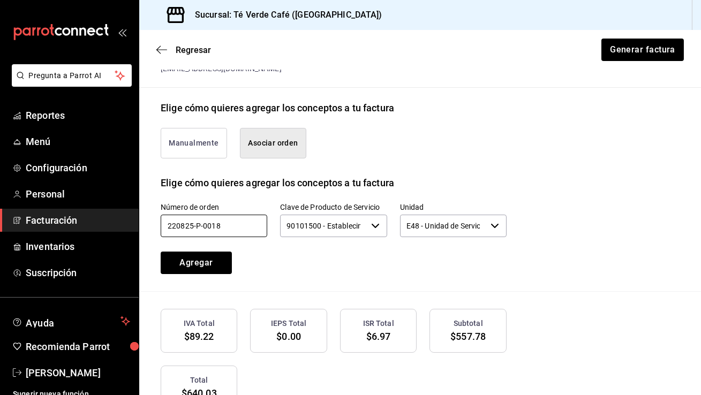
click at [374, 230] on icon "button" at bounding box center [375, 226] width 9 height 9
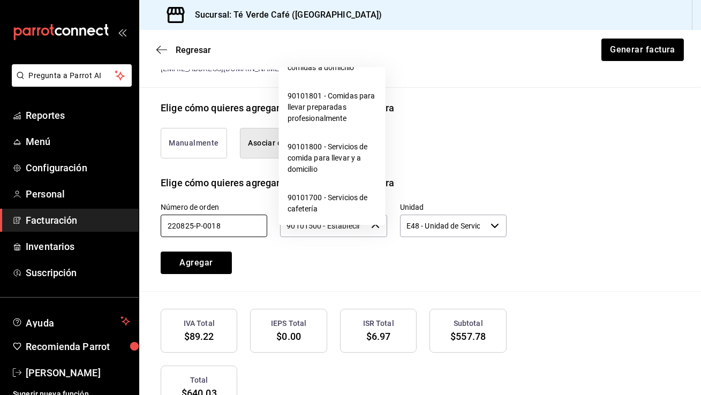
scroll to position [198, 0]
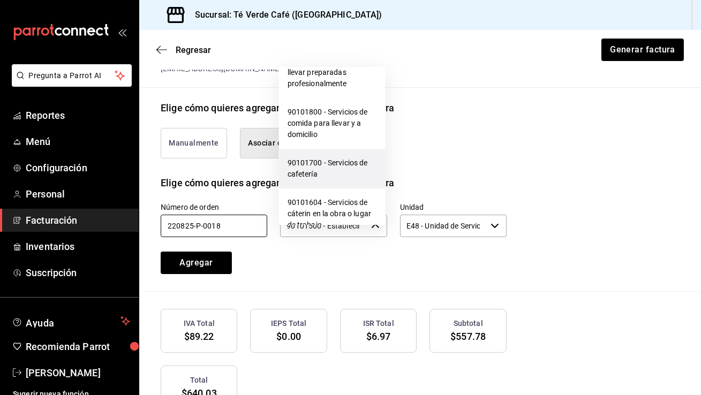
click at [328, 162] on li "90101700 - Servicios de cafetería" at bounding box center [332, 169] width 107 height 40
type input "90101700 - Servicios de cafetería"
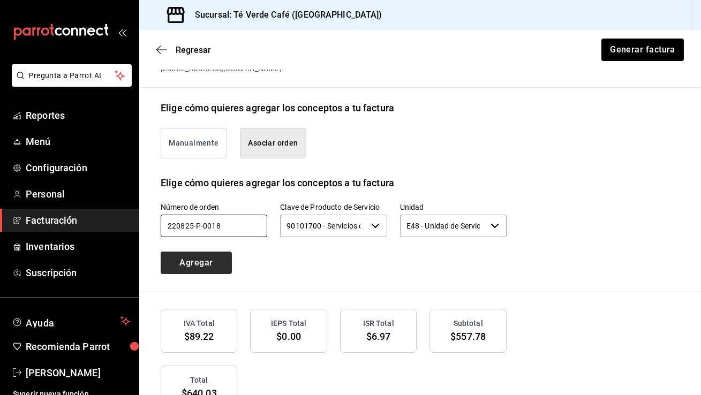
type input "220825-P-0018"
click at [184, 274] on button "Agregar" at bounding box center [196, 263] width 71 height 22
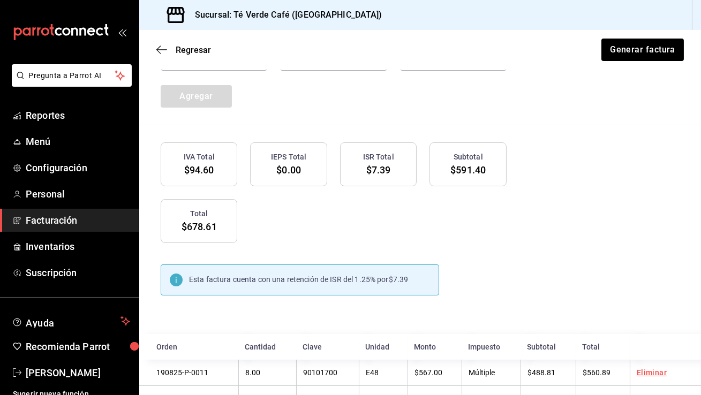
scroll to position [224, 0]
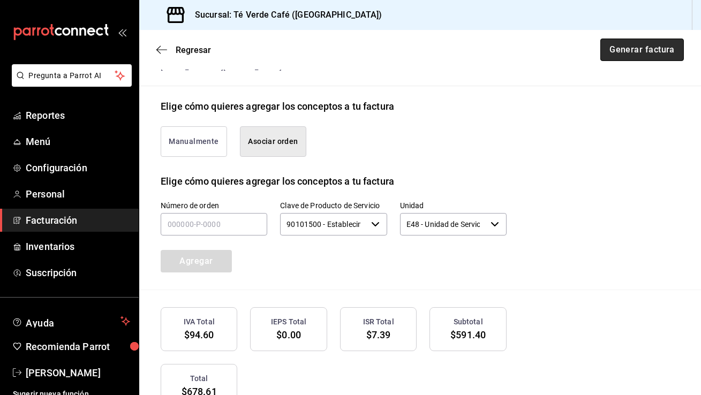
click at [640, 57] on button "Generar factura" at bounding box center [642, 50] width 84 height 22
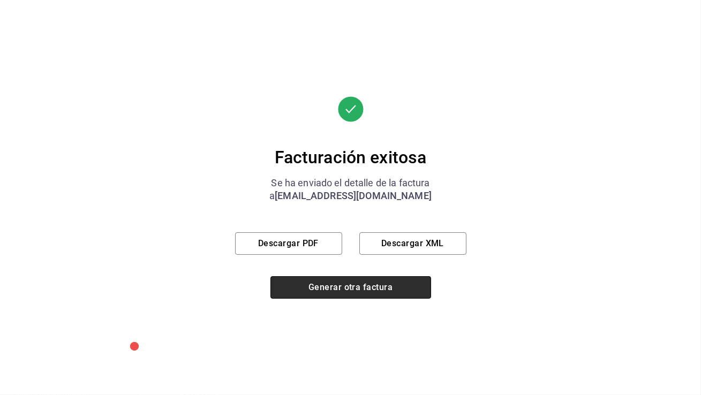
click at [341, 285] on button "Generar otra factura" at bounding box center [350, 287] width 161 height 22
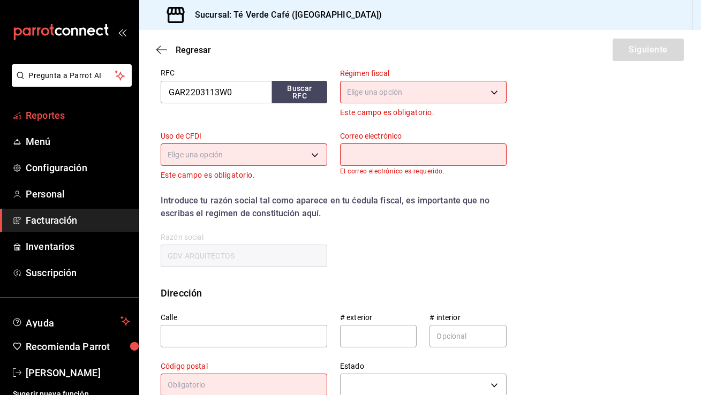
click at [56, 115] on span "Reportes" at bounding box center [78, 115] width 104 height 14
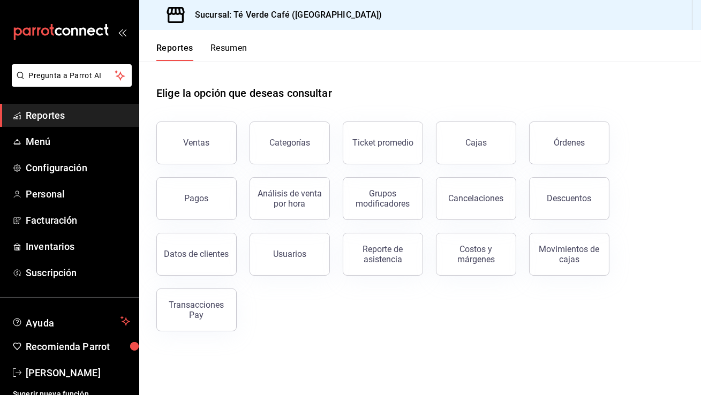
click at [233, 55] on button "Resumen" at bounding box center [229, 52] width 37 height 18
